Goal: Transaction & Acquisition: Purchase product/service

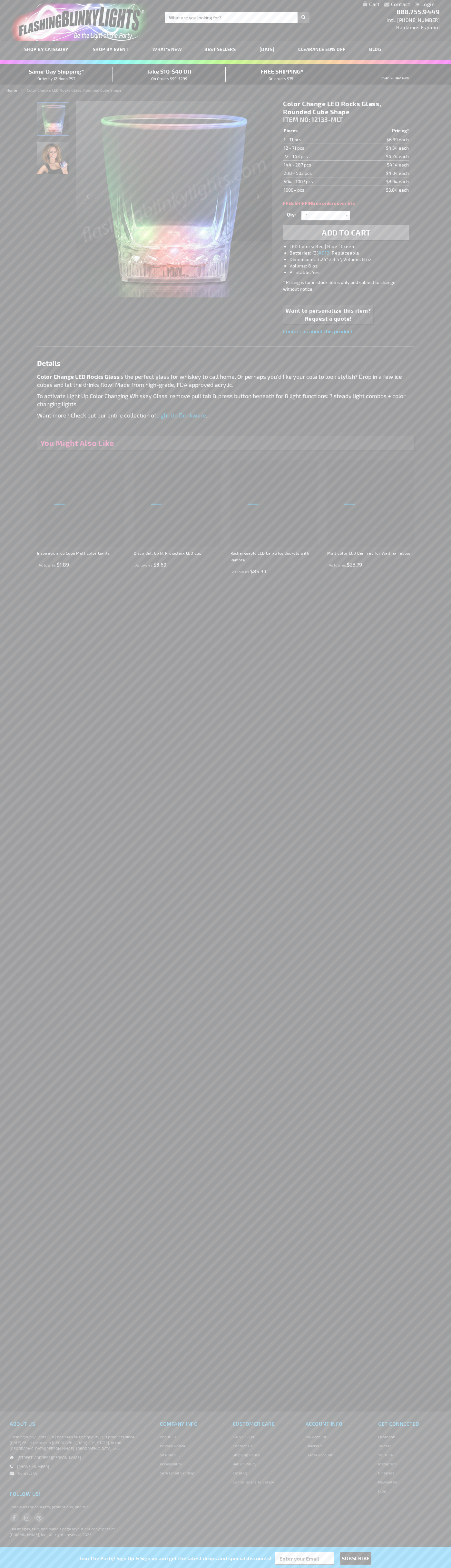
click at [353, 246] on li "LED Colors: Red | Blue | Green" at bounding box center [352, 246] width 126 height 6
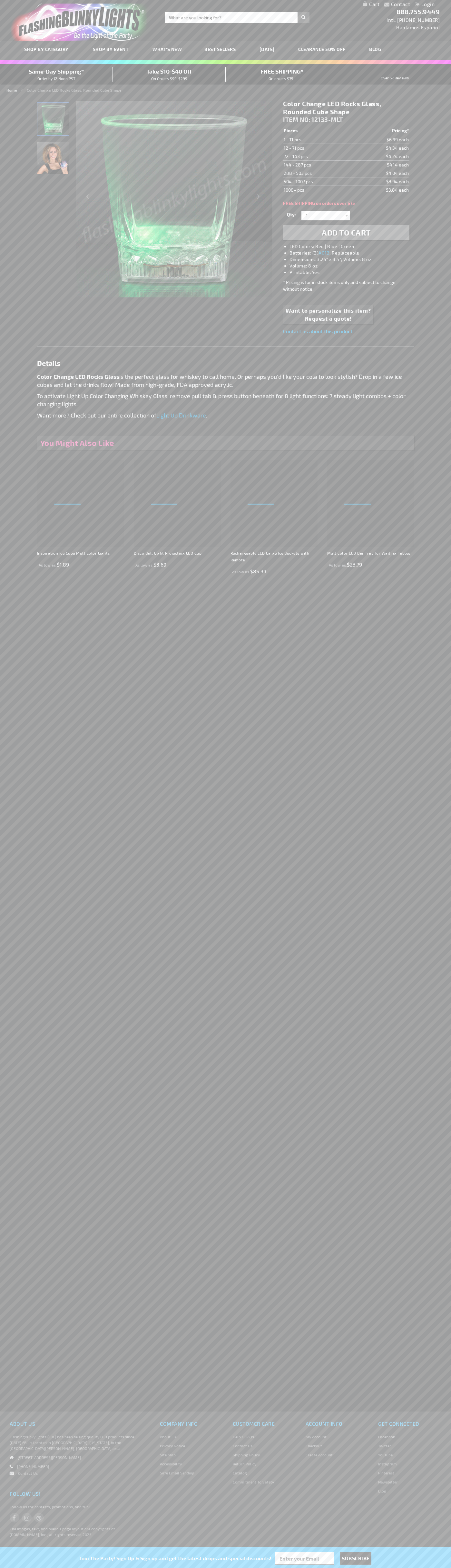
click at [347, 233] on span "Add to Cart" at bounding box center [347, 233] width 49 height 10
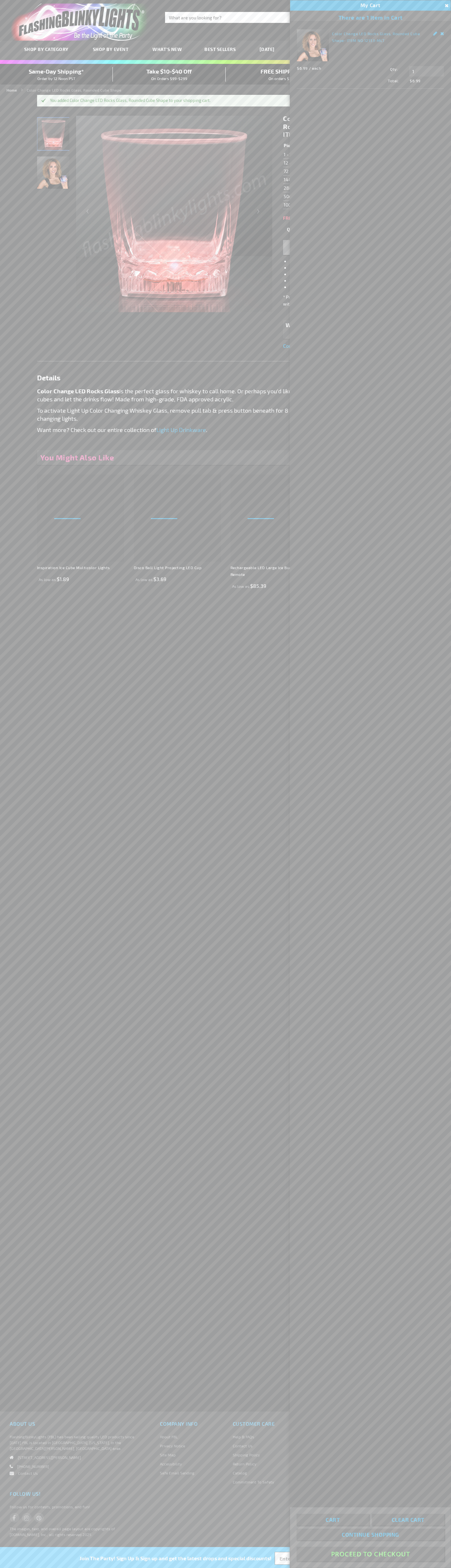
click at [370, 1555] on button "Proceed To Checkout" at bounding box center [370, 1555] width 148 height 14
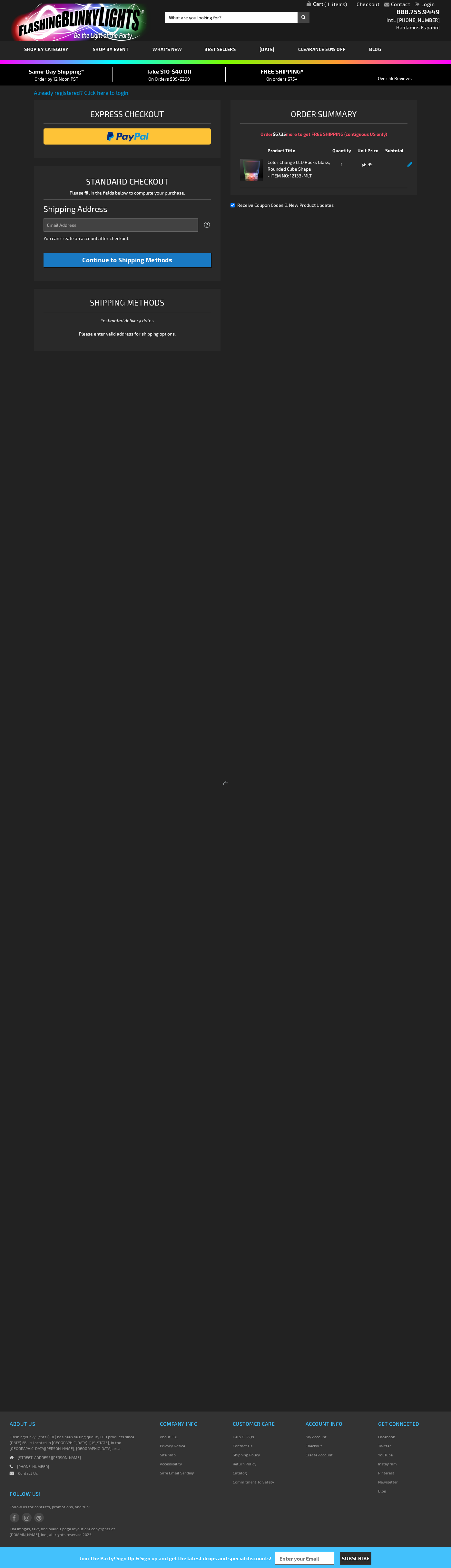
select select "US"
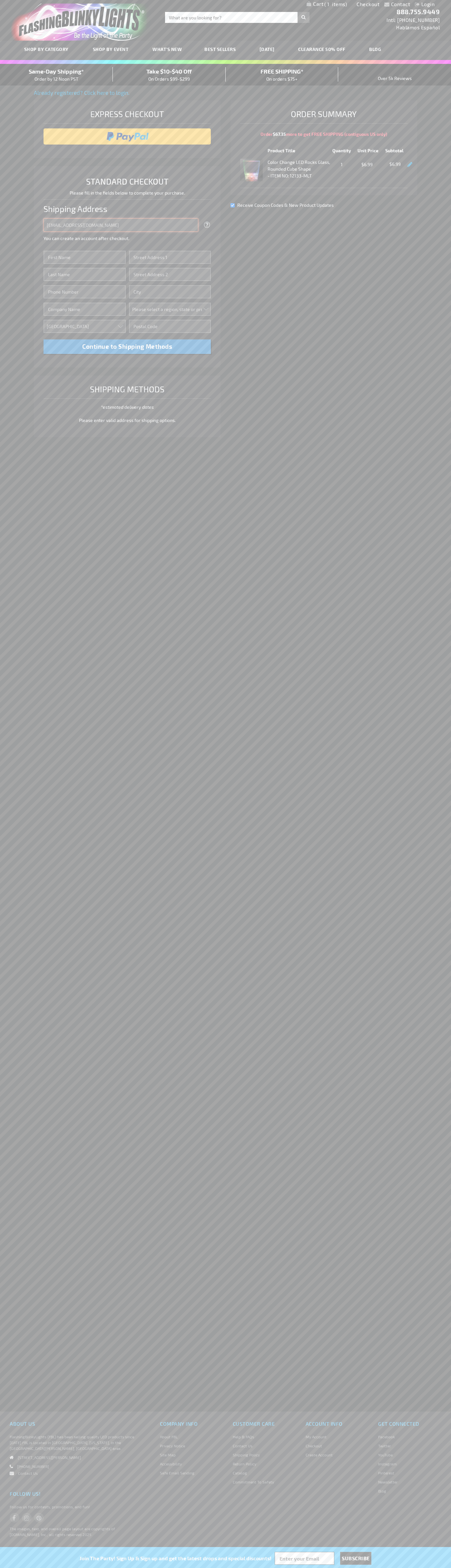
type input "johnsmith005@storebotmail.joonix.net"
type input "John"
type input "76 Ninth Avenue"
type input "First floor"
type input "new york"
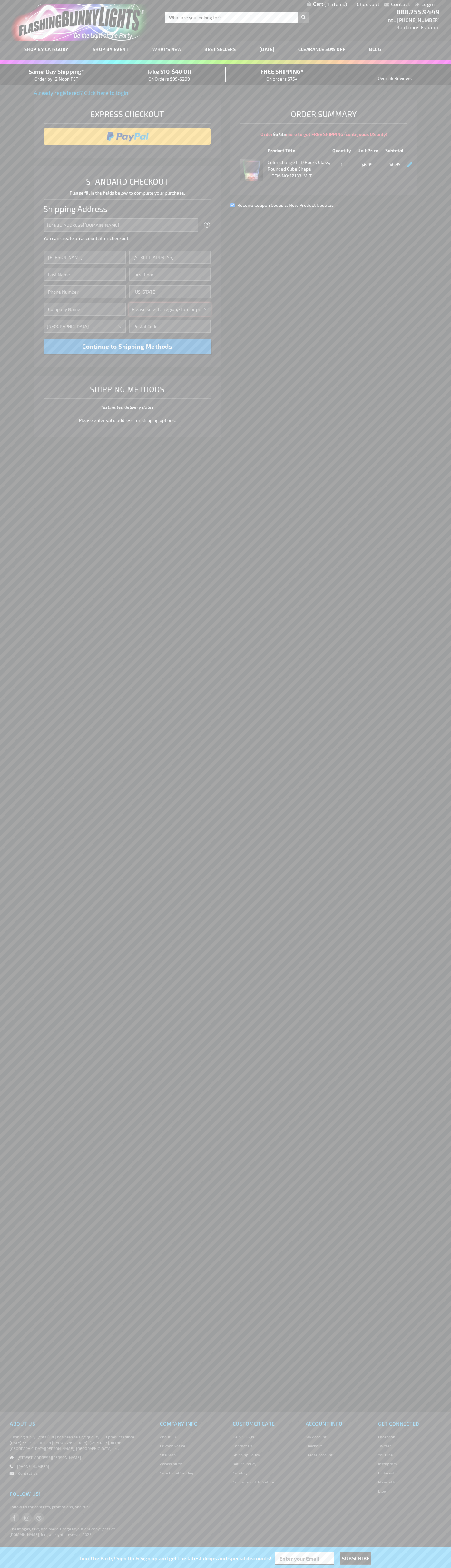
select select "43"
type input "10011"
type input "Smith"
type input "6502530000"
type input "John Smith"
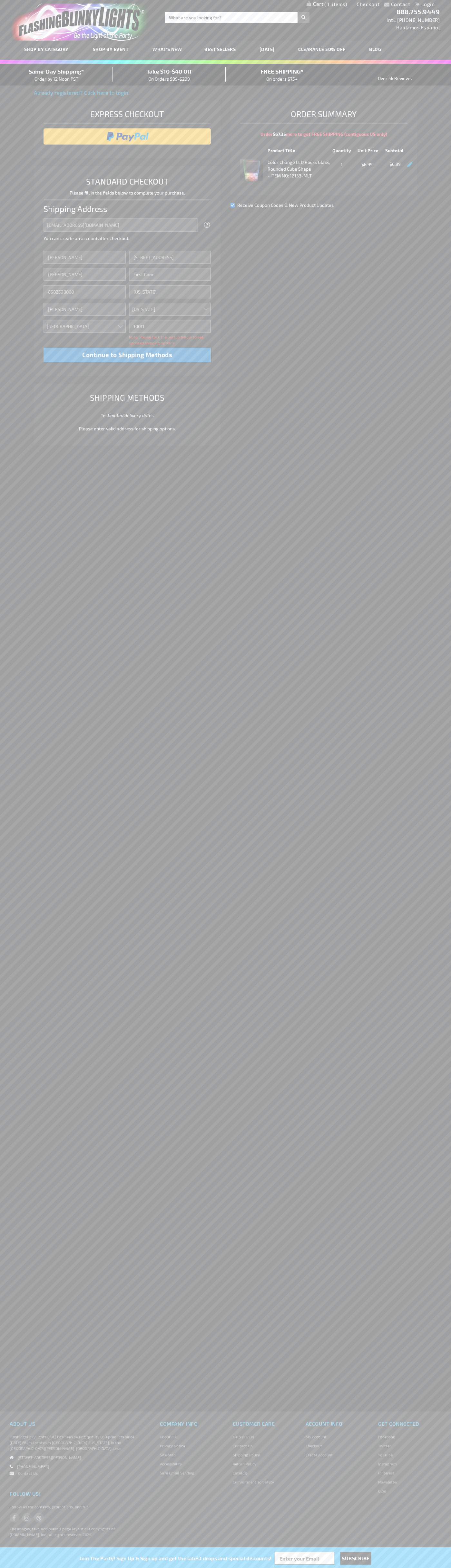
click at [56, 75] on div "Same-Day Shipping* Order by 12 Noon PST" at bounding box center [56, 74] width 113 height 15
click at [127, 136] on input "image" at bounding box center [127, 136] width 161 height 13
